Goal: Task Accomplishment & Management: Use online tool/utility

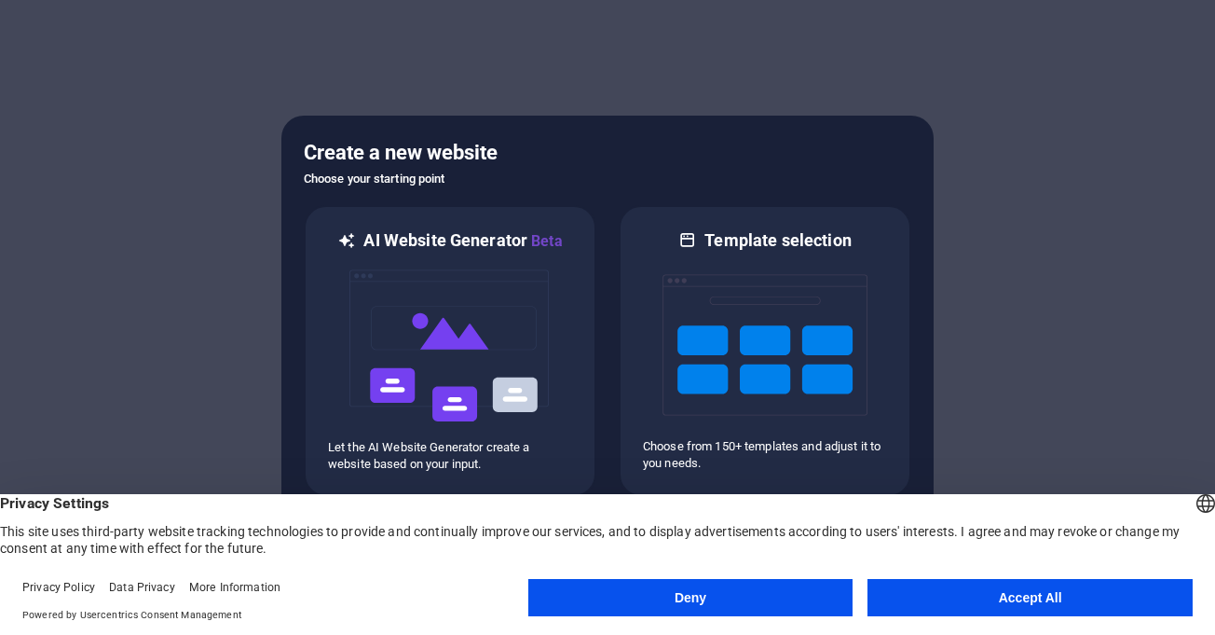
click at [914, 594] on button "Accept All" at bounding box center [1030, 597] width 325 height 37
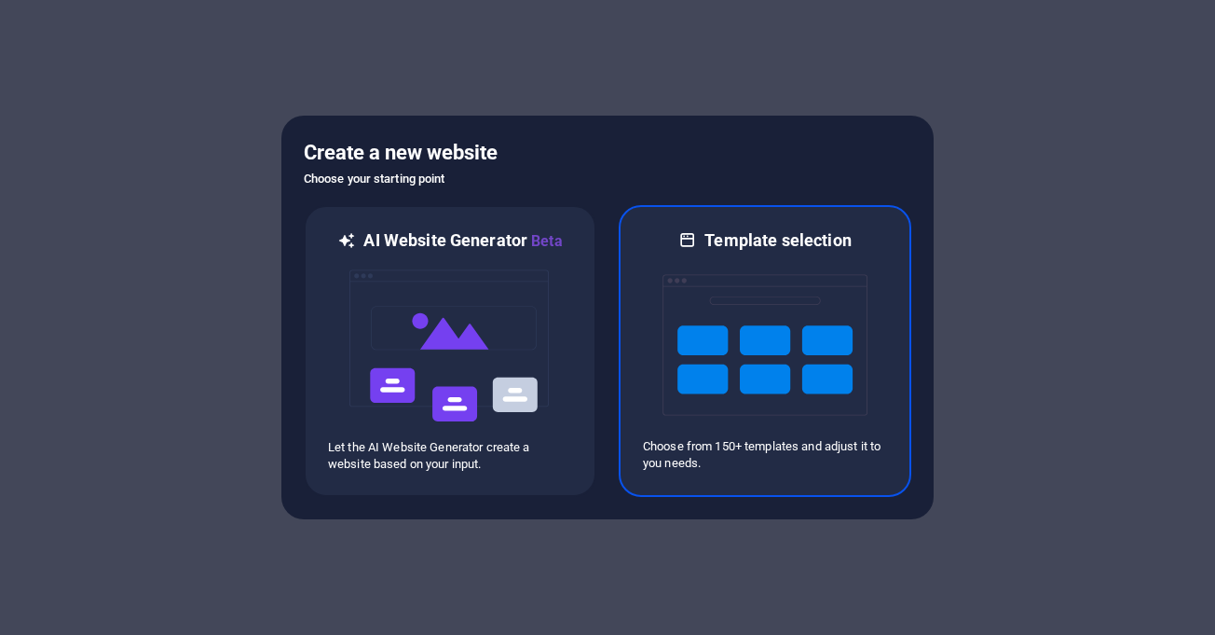
click at [784, 327] on img at bounding box center [765, 345] width 205 height 186
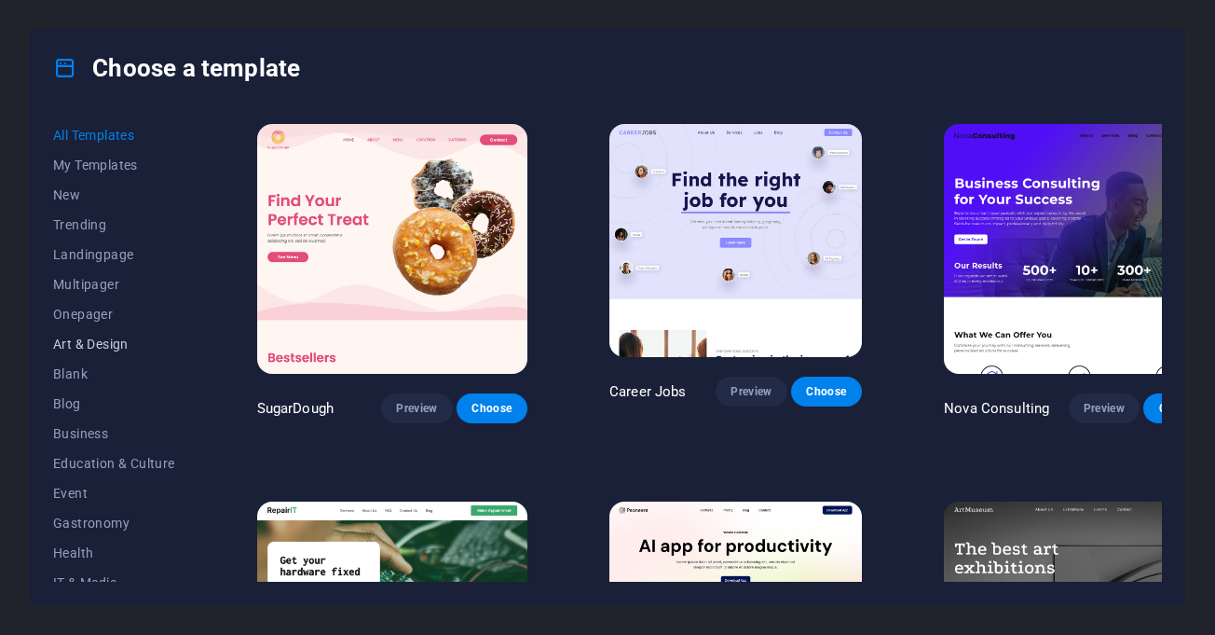
scroll to position [186, 0]
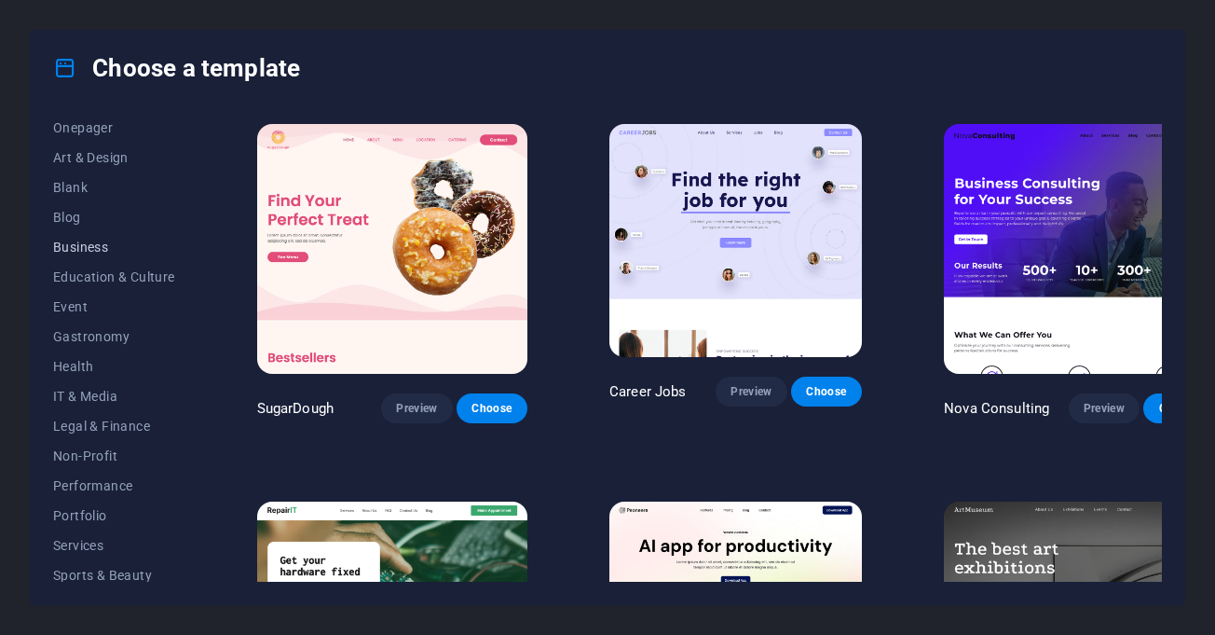
click at [74, 242] on span "Business" at bounding box center [114, 247] width 122 height 15
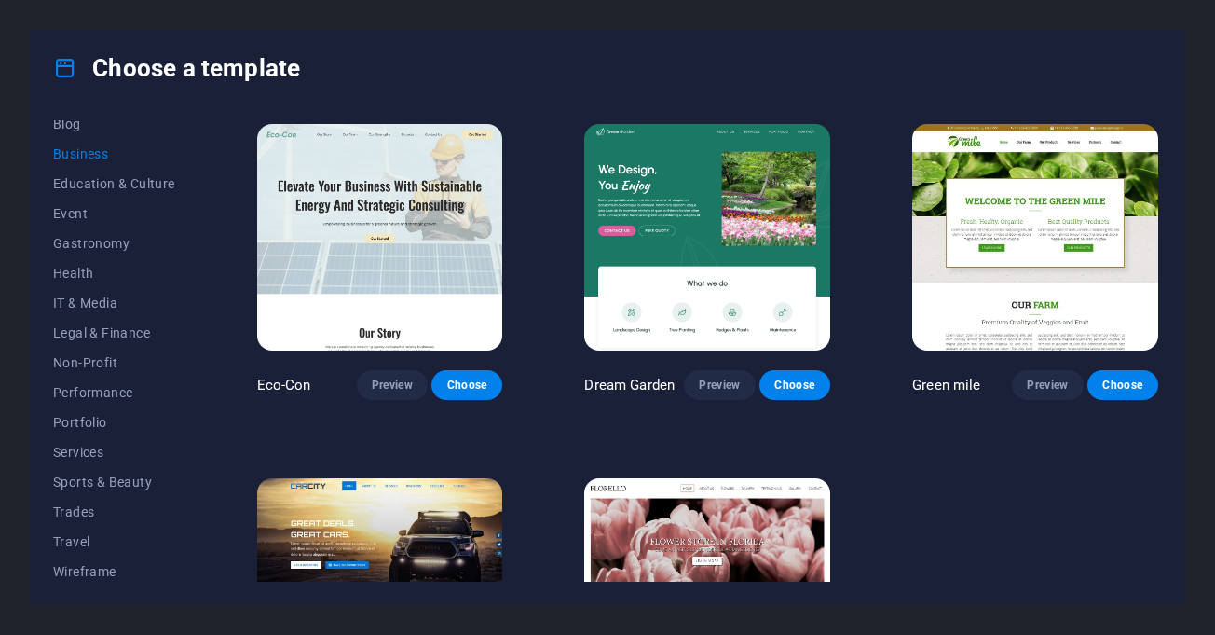
scroll to position [284, 0]
click at [78, 440] on span "Services" at bounding box center [114, 447] width 122 height 15
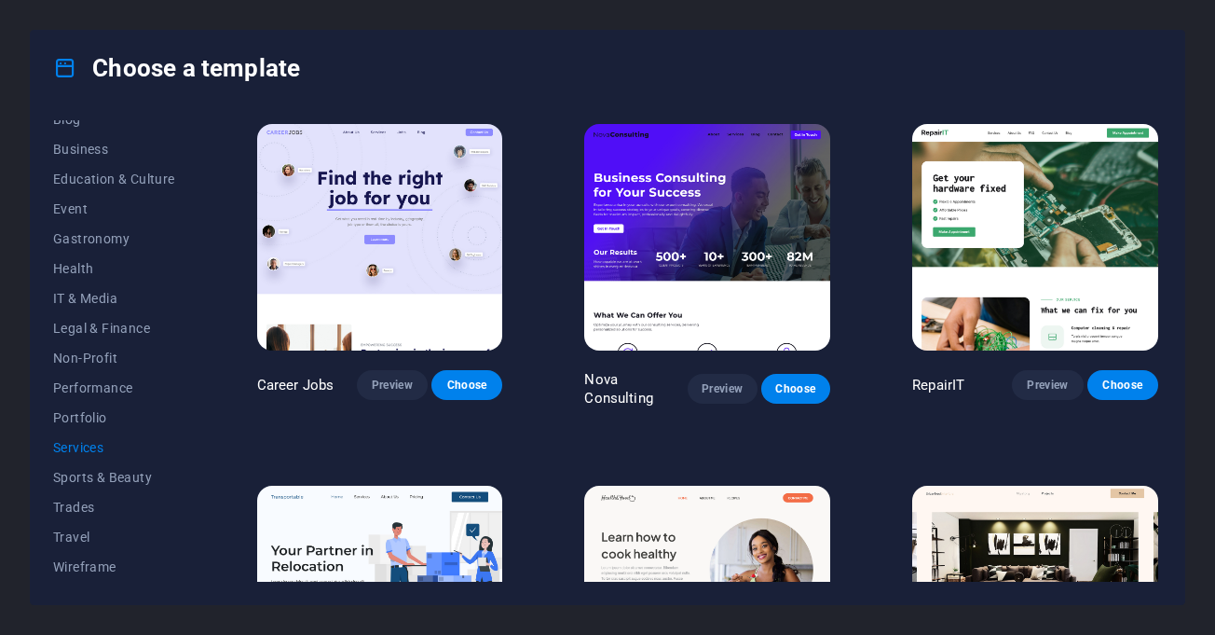
scroll to position [98, 0]
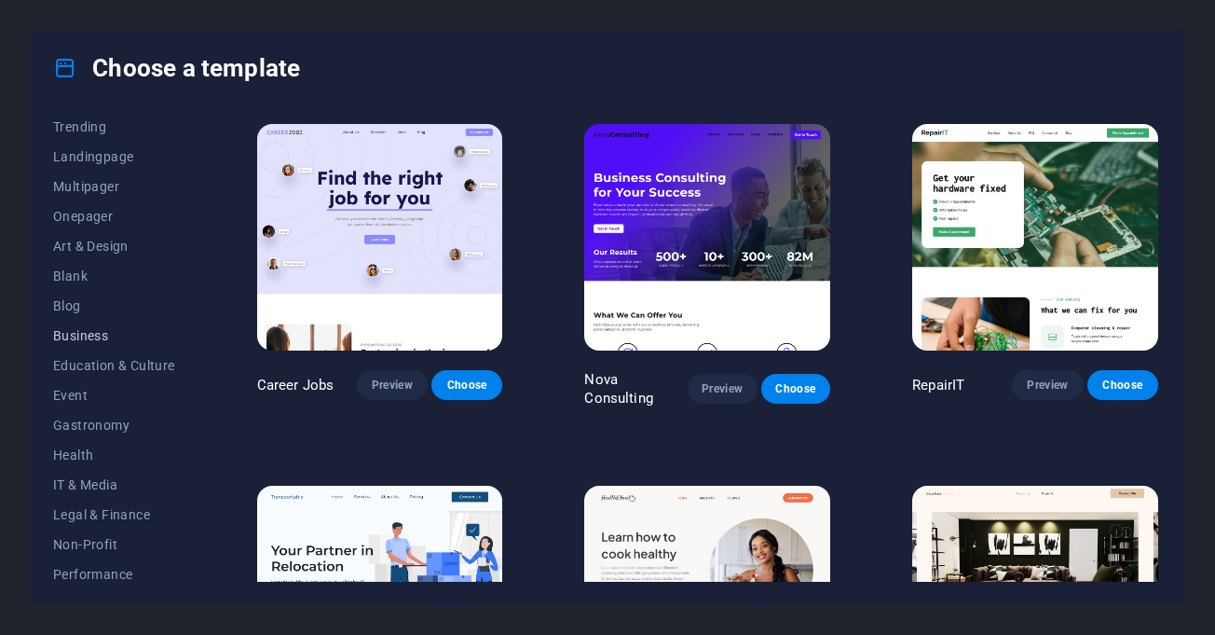
click at [71, 336] on span "Business" at bounding box center [114, 335] width 122 height 15
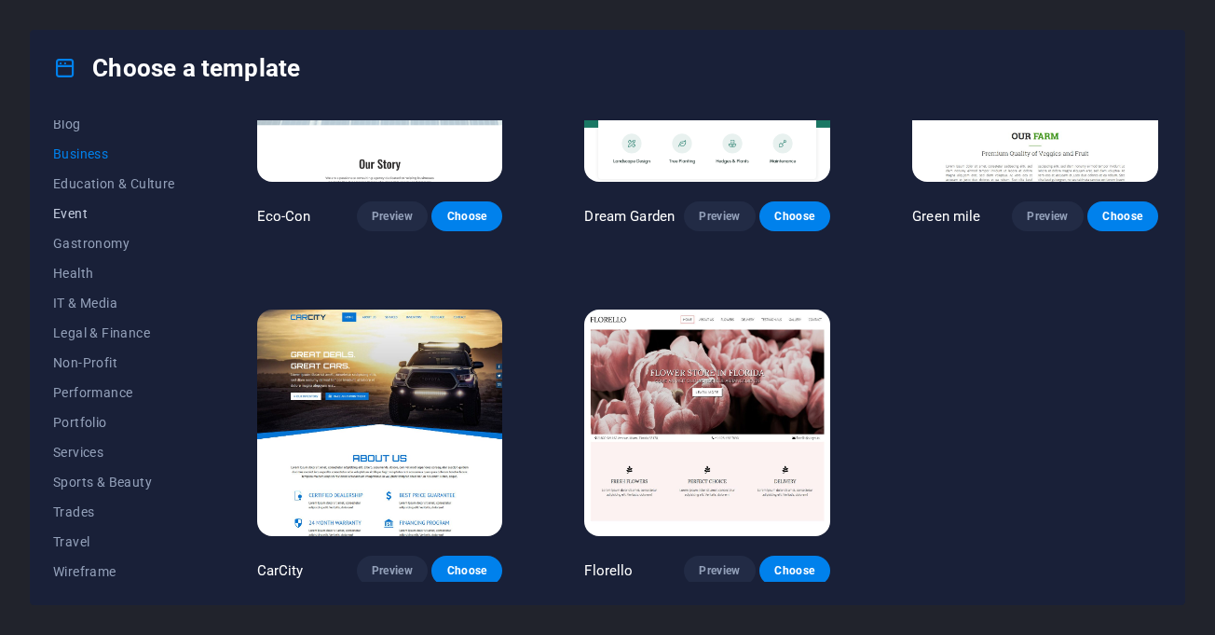
scroll to position [284, 0]
click at [131, 324] on span "Legal & Finance" at bounding box center [114, 328] width 122 height 15
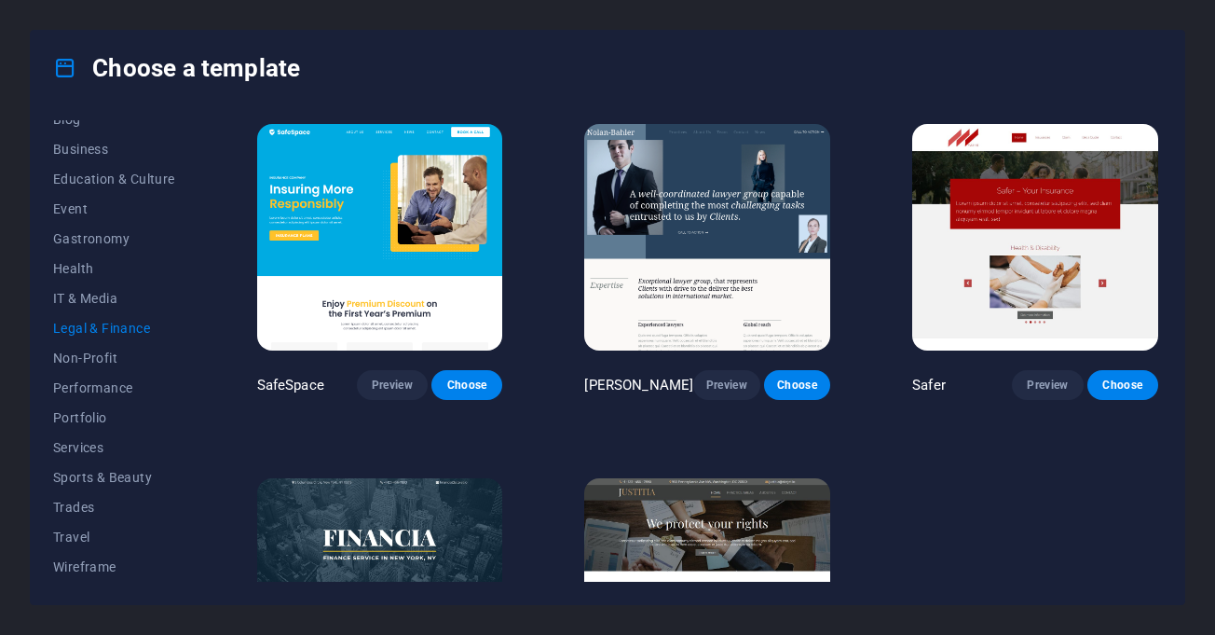
scroll to position [169, 0]
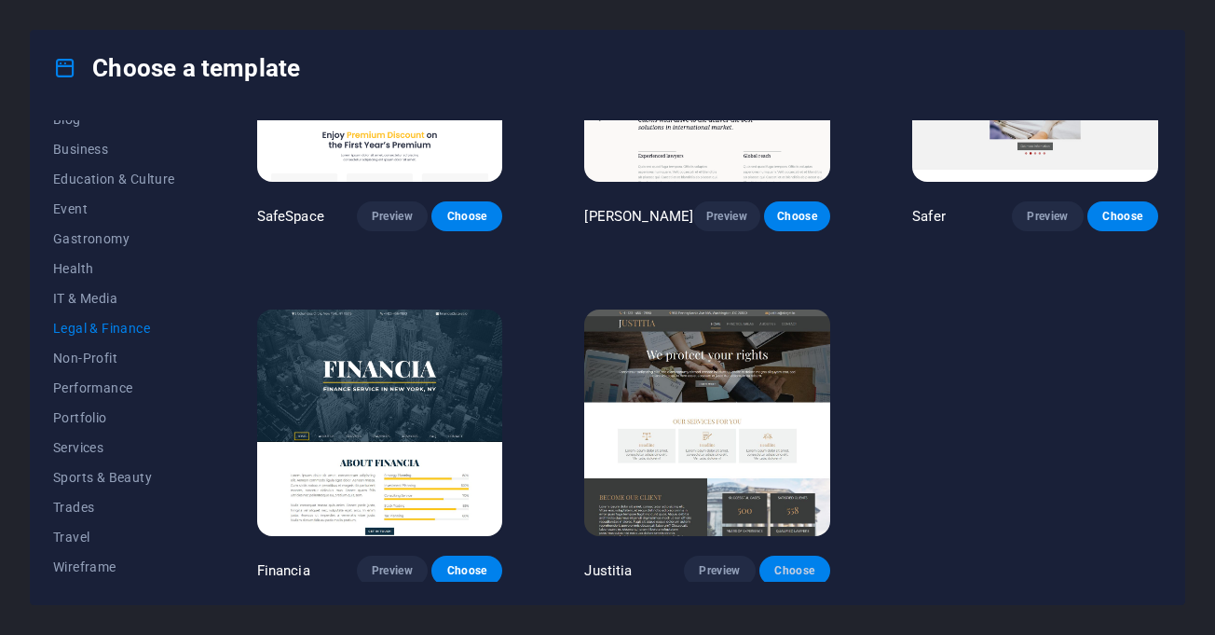
click at [784, 563] on span "Choose" at bounding box center [795, 570] width 41 height 15
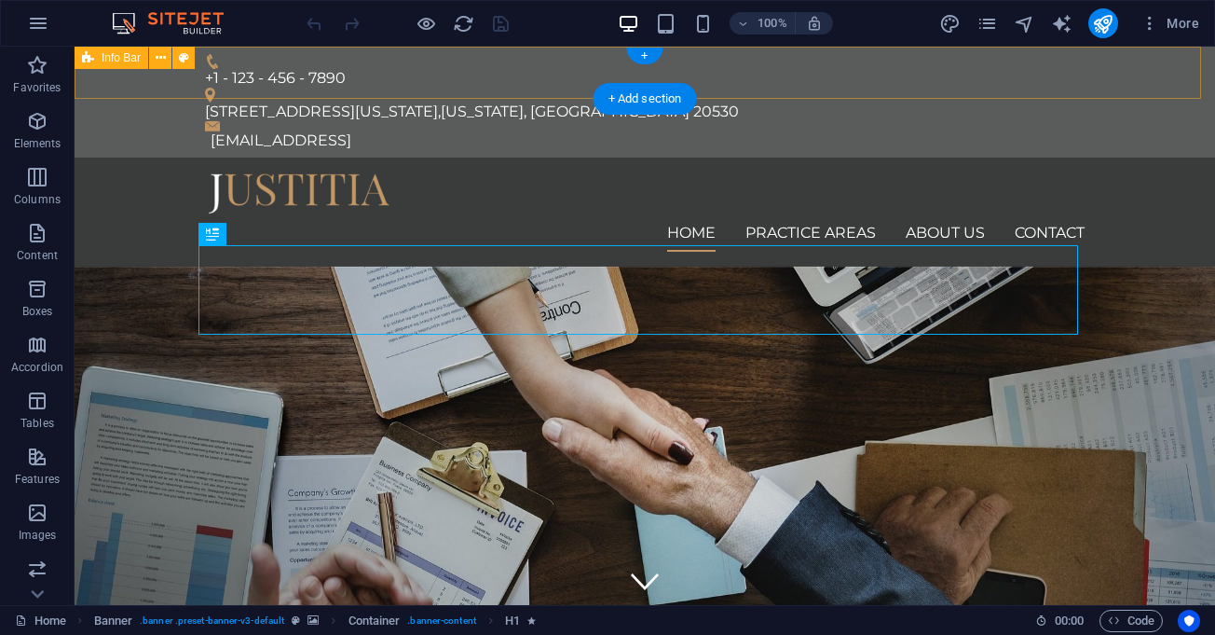
click at [419, 63] on div "+1 - 123 - 456 - 7890 [STREET_ADDRESS][US_STATE][US_STATE] [EMAIL_ADDRESS]" at bounding box center [645, 102] width 1141 height 111
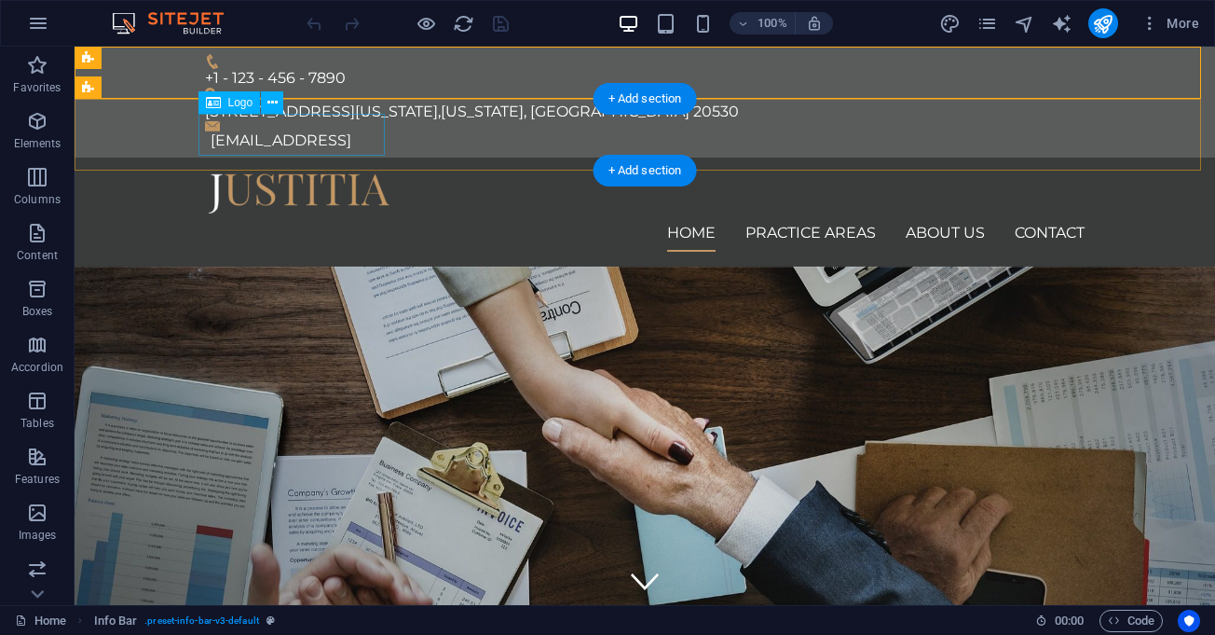
click at [309, 172] on div at bounding box center [645, 193] width 880 height 42
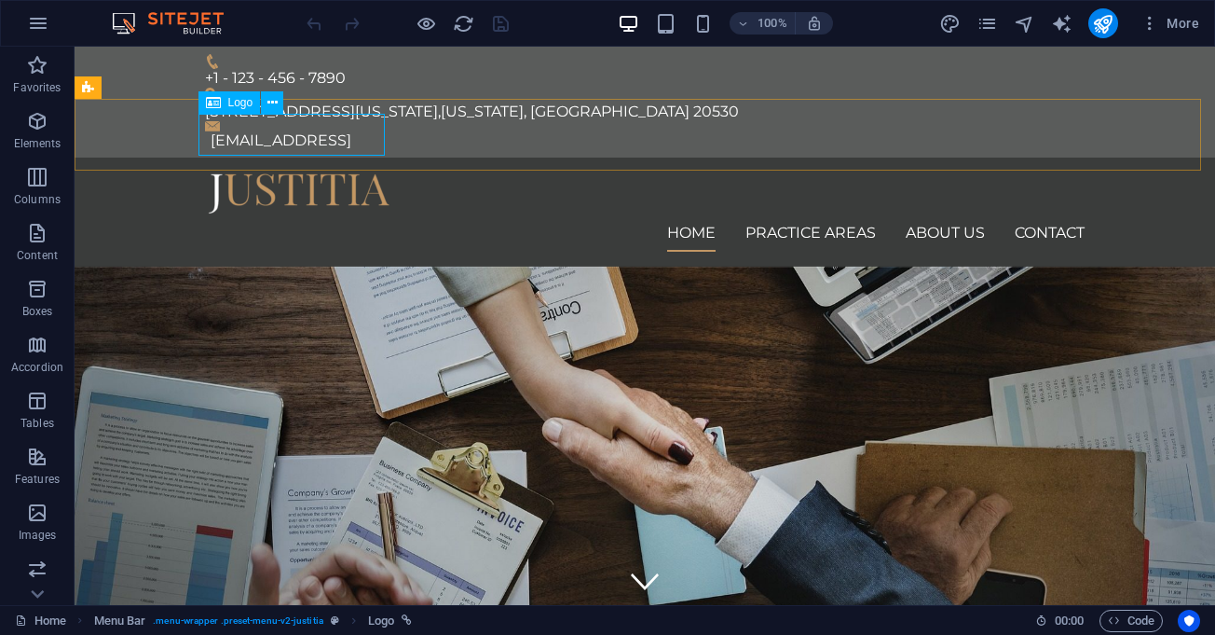
click at [236, 109] on div "Logo" at bounding box center [230, 102] width 62 height 22
click at [263, 104] on button at bounding box center [272, 102] width 22 height 22
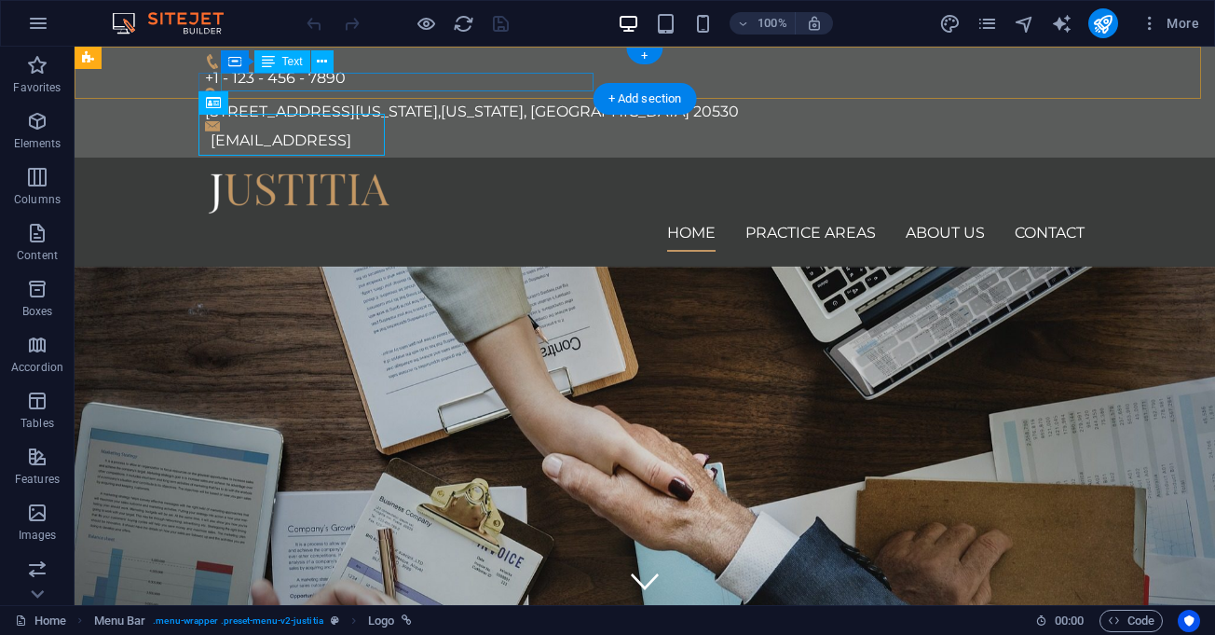
click at [446, 131] on div "[EMAIL_ADDRESS]" at bounding box center [648, 140] width 874 height 19
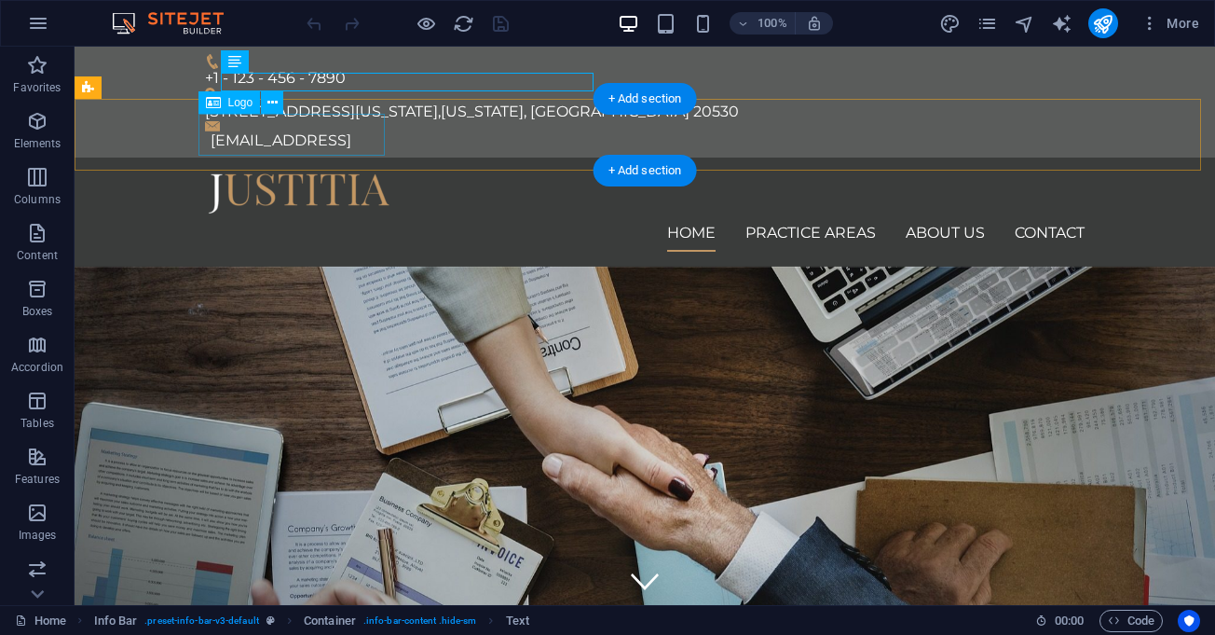
click at [315, 172] on div at bounding box center [645, 193] width 880 height 42
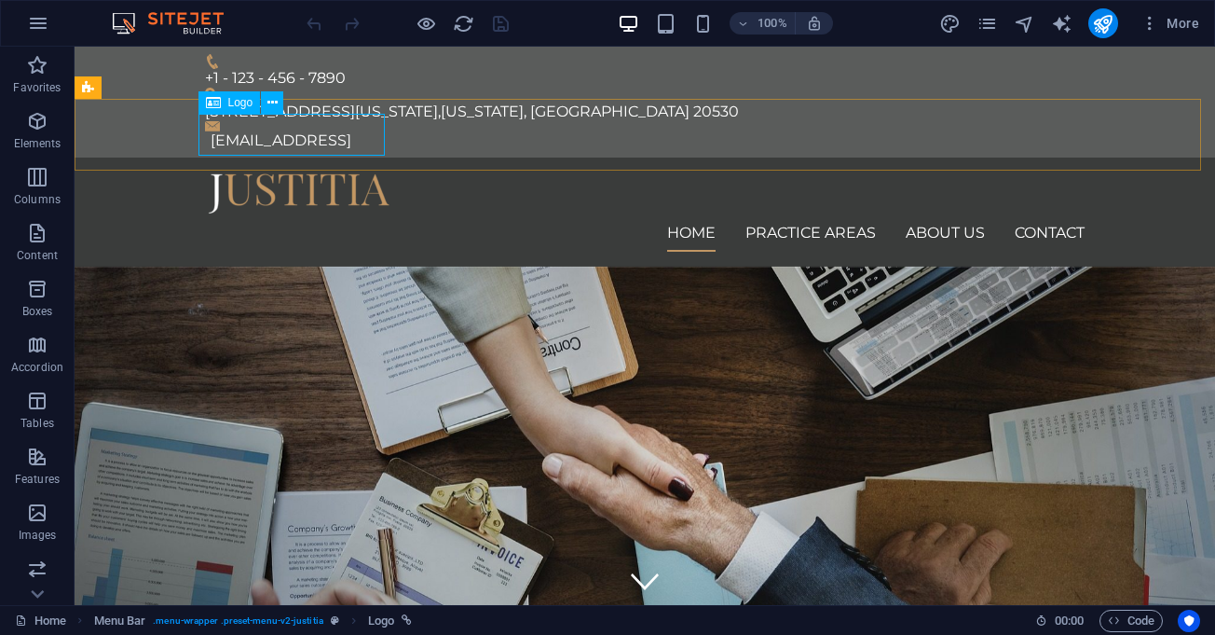
click at [233, 105] on span "Logo" at bounding box center [240, 102] width 25 height 11
click at [264, 103] on button at bounding box center [272, 102] width 22 height 22
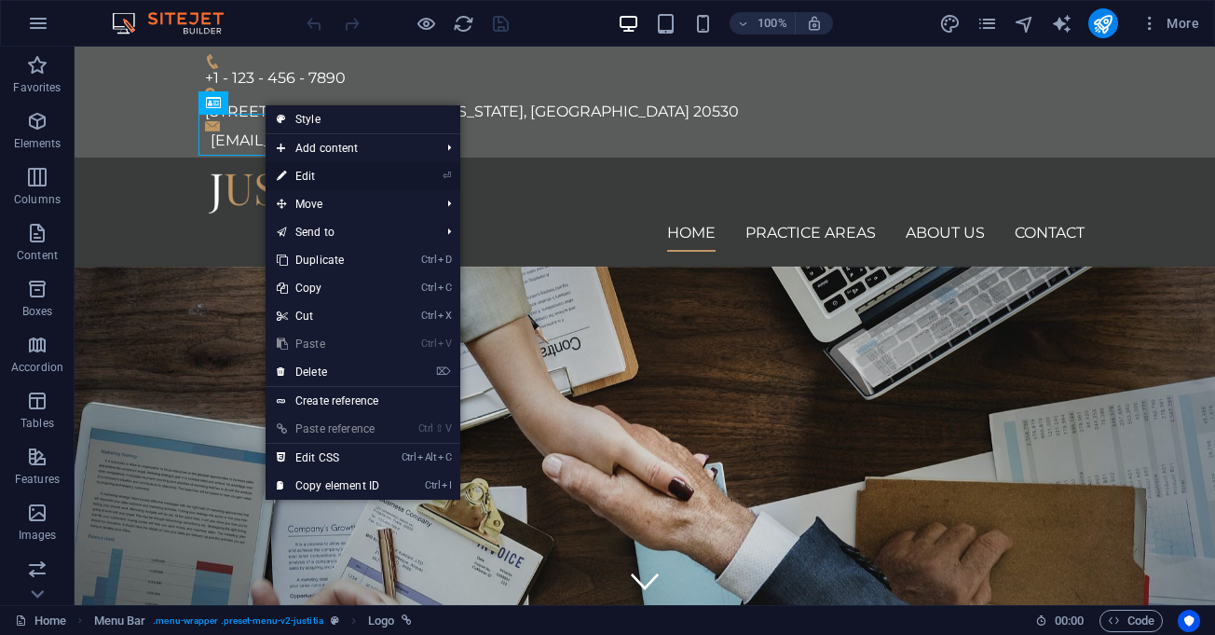
click at [302, 173] on link "⏎ Edit" at bounding box center [328, 176] width 125 height 28
select select "px"
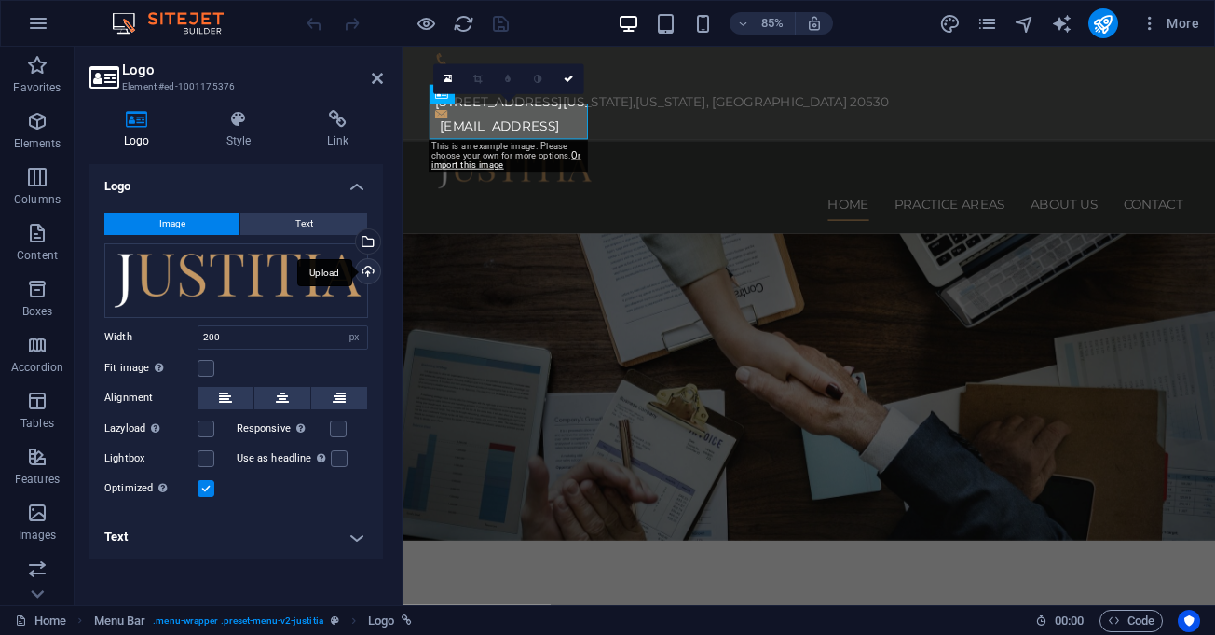
click at [365, 268] on div "Upload" at bounding box center [366, 273] width 28 height 28
click at [383, 80] on aside "Logo Element #ed-1001175376 Logo Style Link Logo Image Text Drag files here, cl…" at bounding box center [239, 326] width 328 height 558
click at [379, 81] on icon at bounding box center [377, 78] width 11 height 15
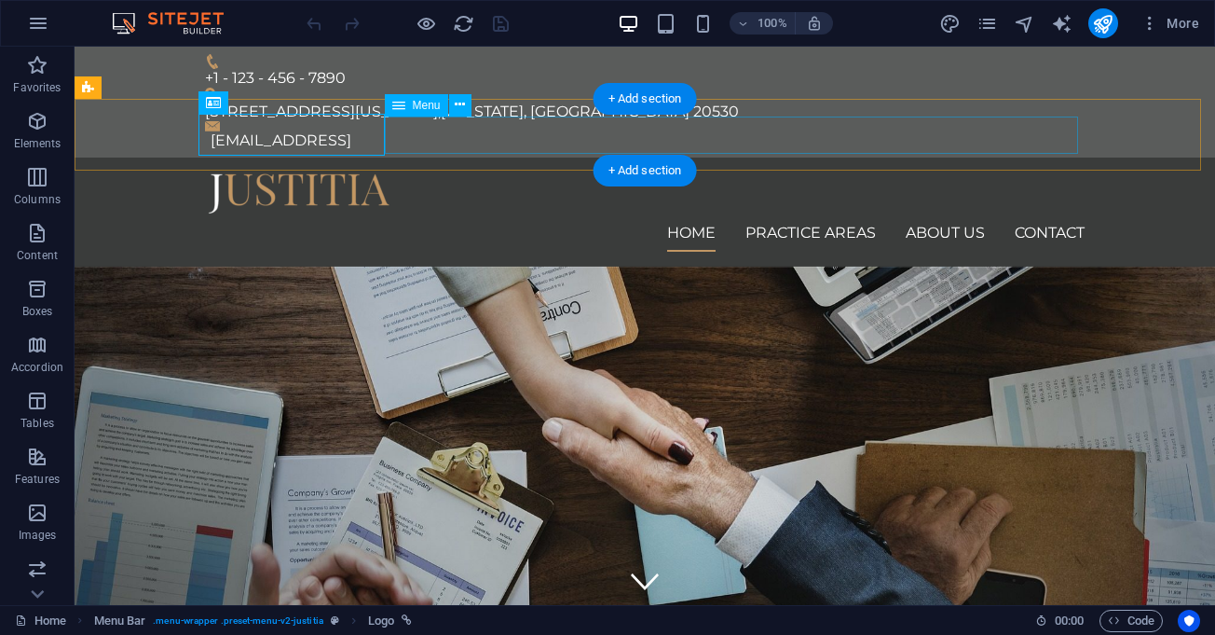
click at [509, 214] on nav "Home Practice Areas About us Contact" at bounding box center [645, 232] width 880 height 37
click at [104, 158] on div "Home Practice Areas About us Contact Menu" at bounding box center [645, 212] width 1141 height 109
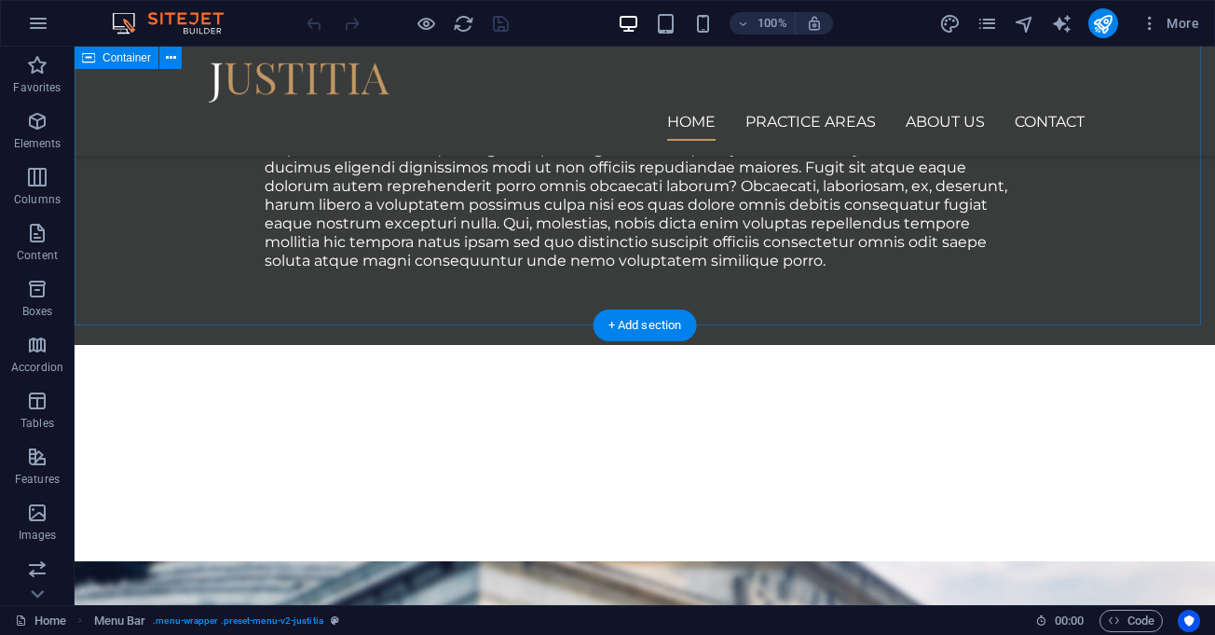
scroll to position [1723, 0]
